Goal: Task Accomplishment & Management: Use online tool/utility

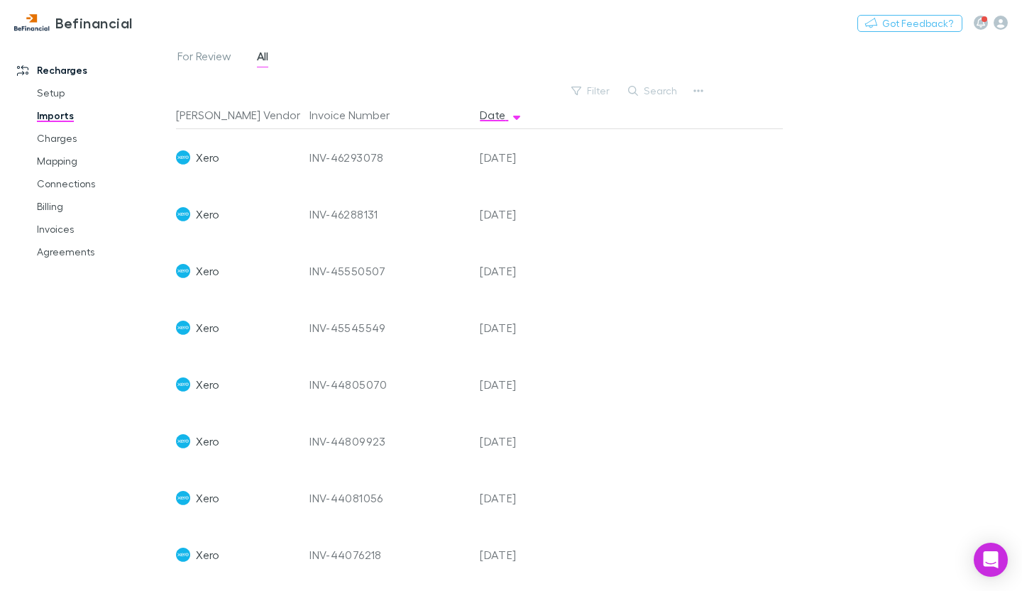
click at [208, 156] on span "Xero" at bounding box center [207, 157] width 23 height 57
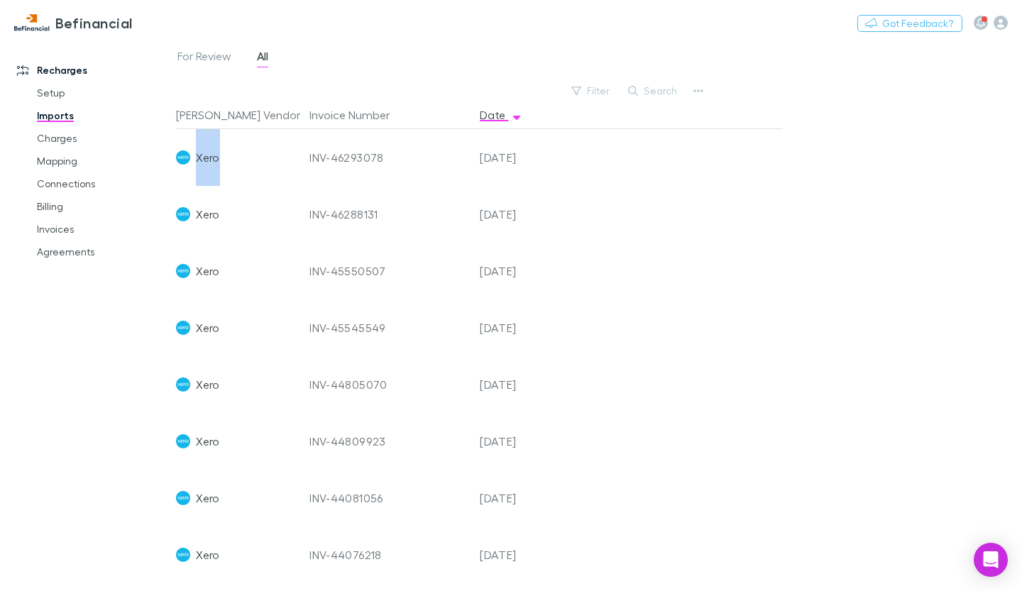
click at [208, 156] on span "Xero" at bounding box center [207, 157] width 23 height 57
